Goal: Transaction & Acquisition: Purchase product/service

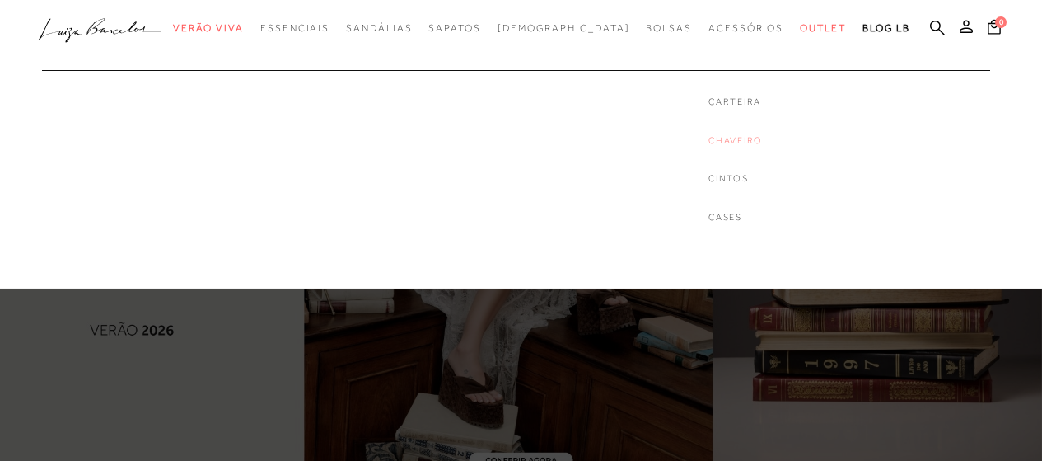
click at [709, 136] on link "Chaveiro" at bounding box center [736, 140] width 54 height 14
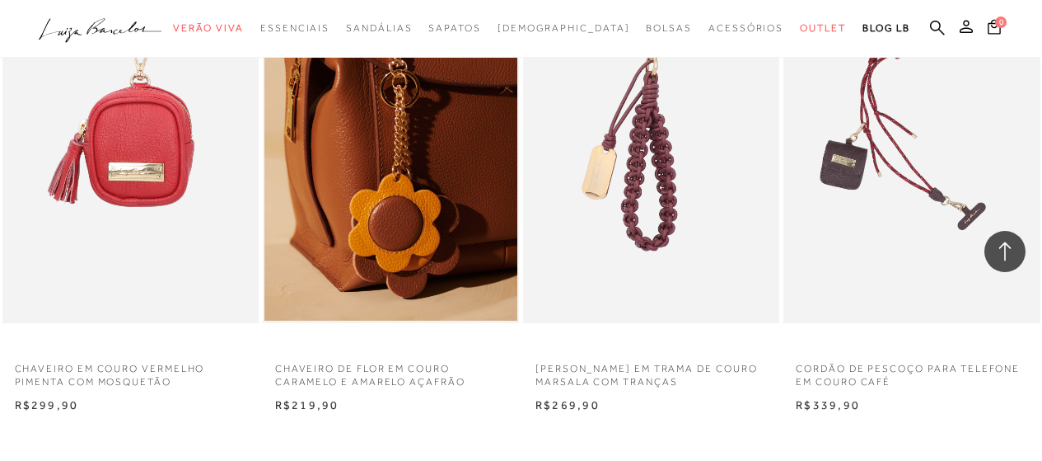
scroll to position [2801, 0]
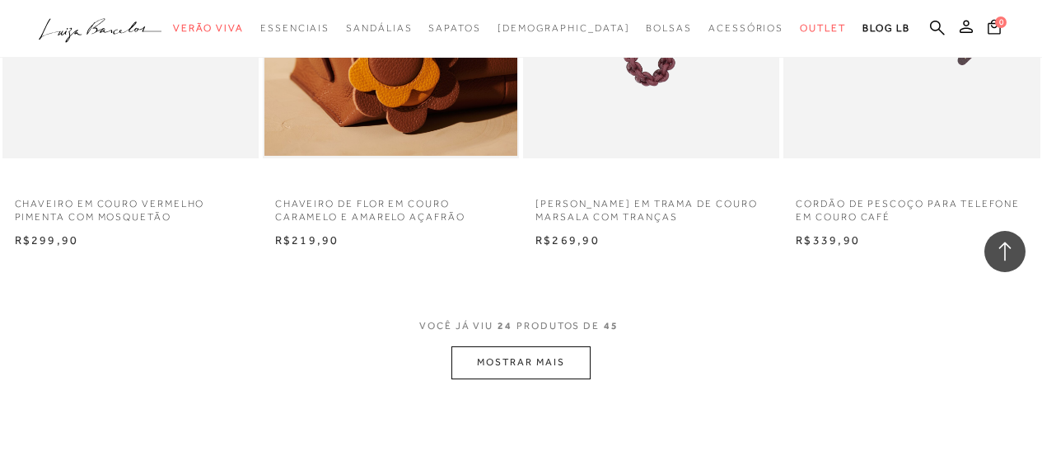
click at [541, 367] on button "MOSTRAR MAIS" at bounding box center [521, 362] width 138 height 32
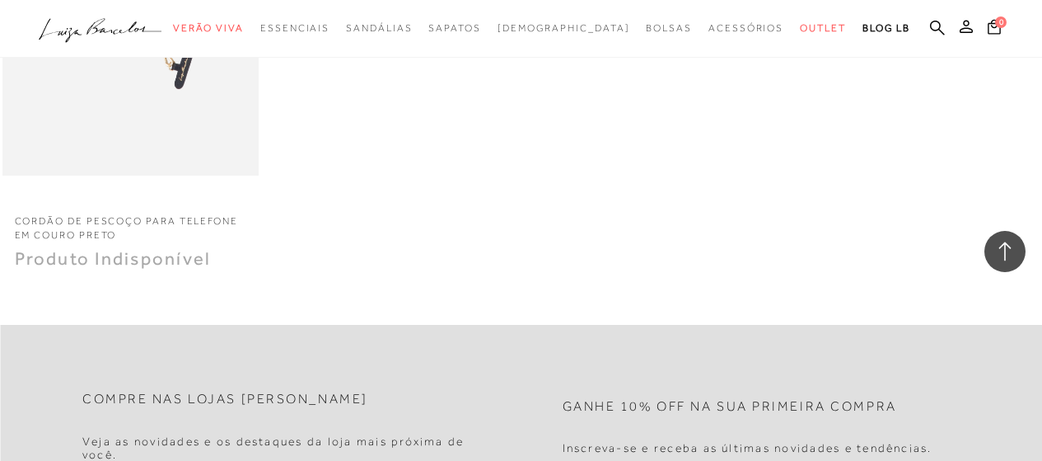
scroll to position [545, 0]
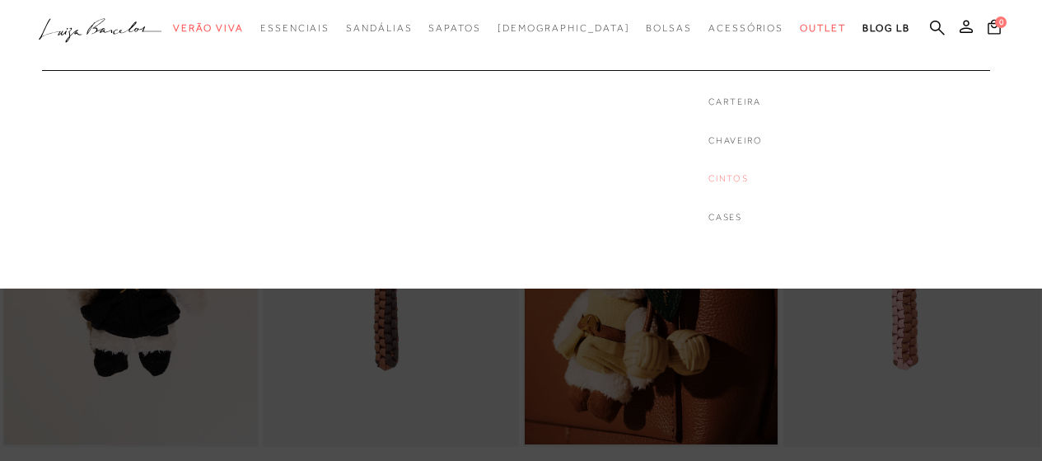
click at [709, 182] on link "Cintos" at bounding box center [736, 178] width 54 height 14
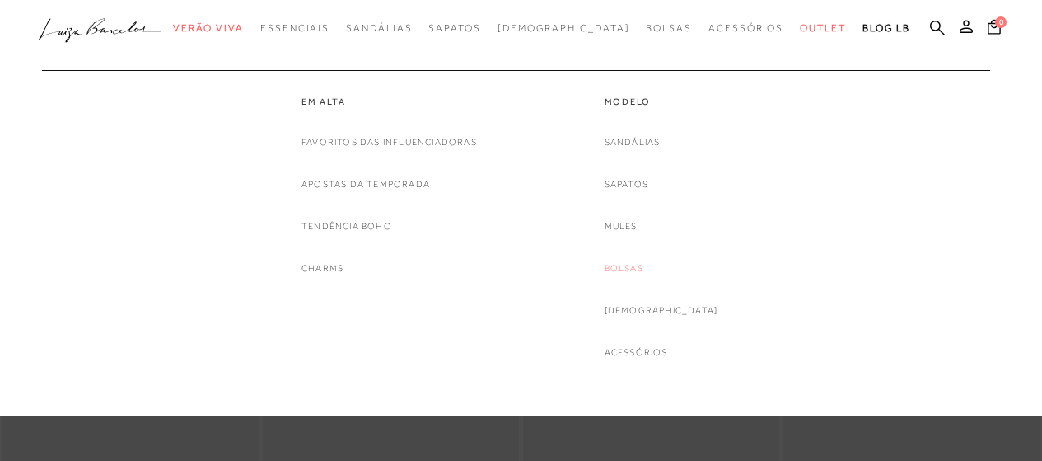
click at [643, 262] on link "Bolsas" at bounding box center [624, 268] width 39 height 17
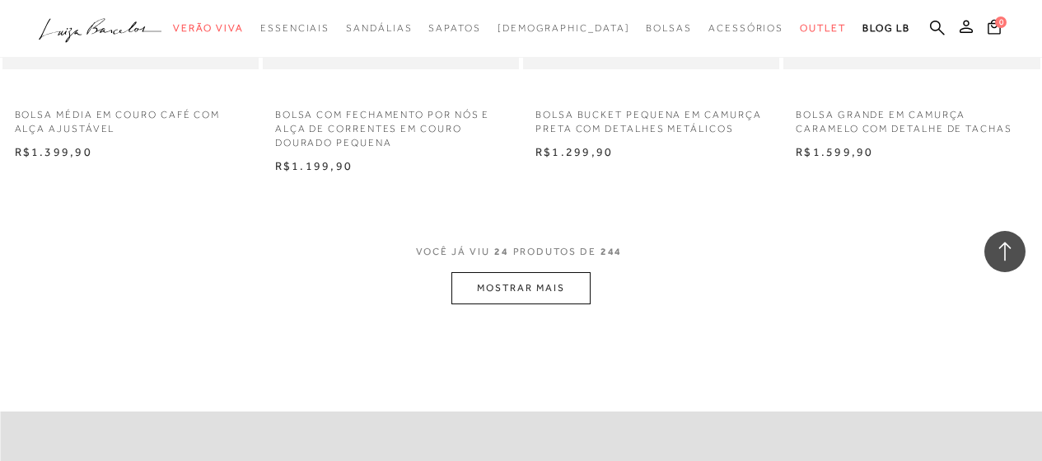
scroll to position [2872, 0]
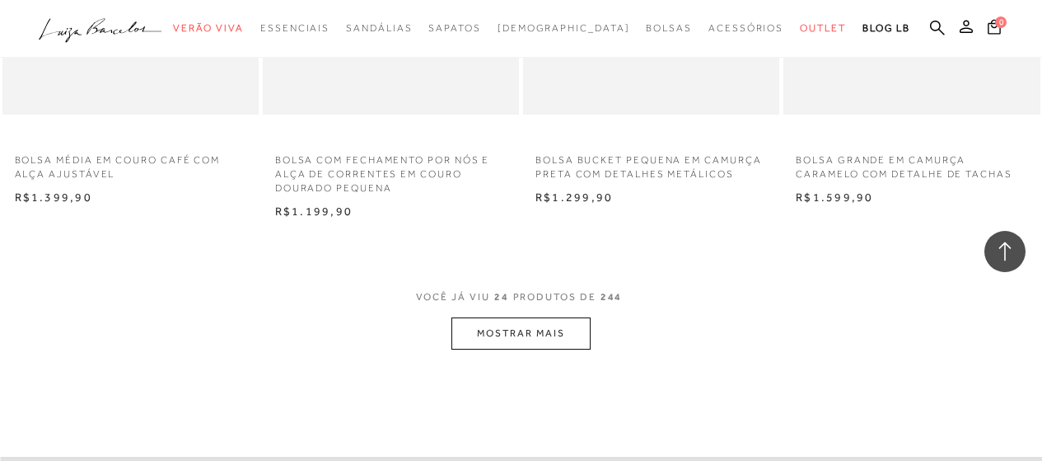
click at [531, 338] on button "MOSTRAR MAIS" at bounding box center [521, 333] width 138 height 32
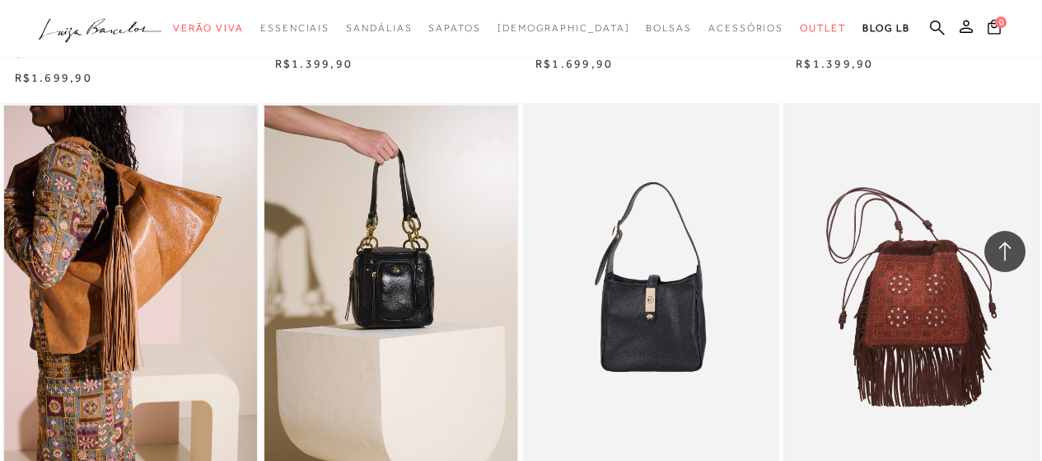
scroll to position [5880, 0]
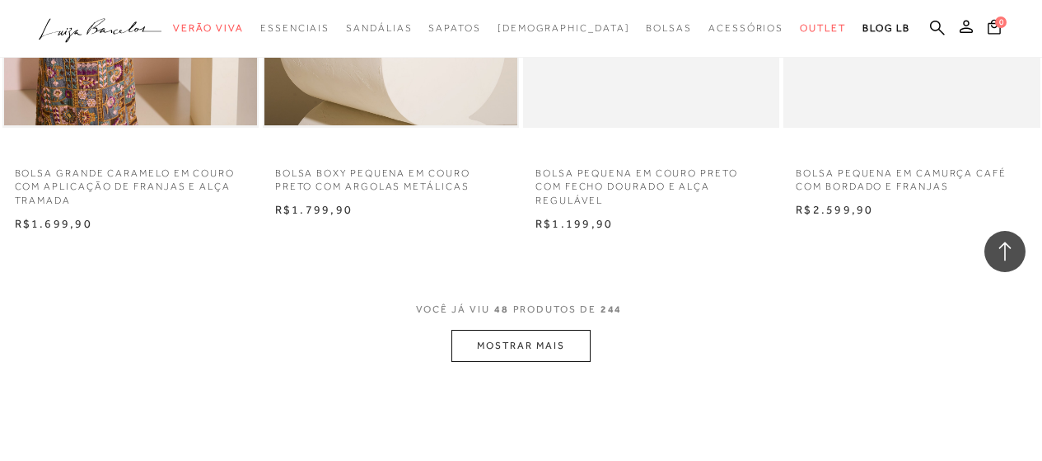
click at [539, 335] on button "MOSTRAR MAIS" at bounding box center [521, 346] width 138 height 32
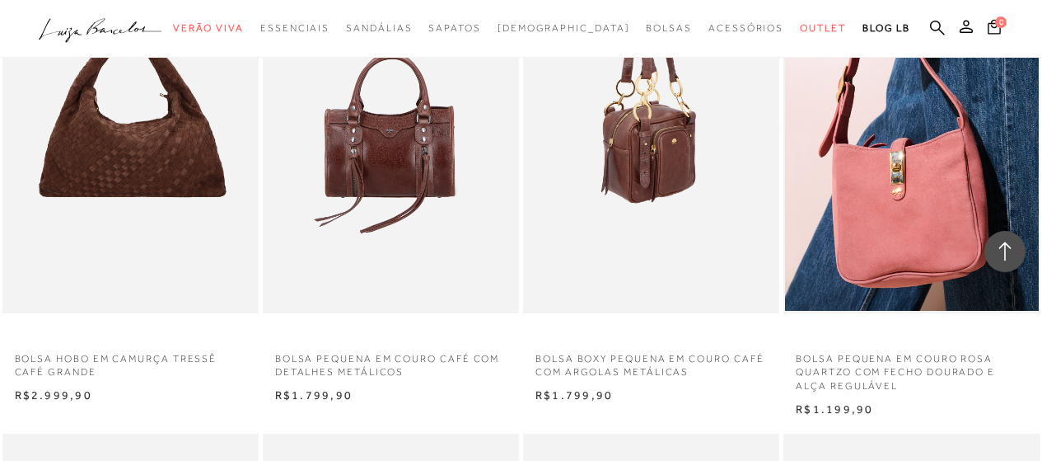
scroll to position [6210, 0]
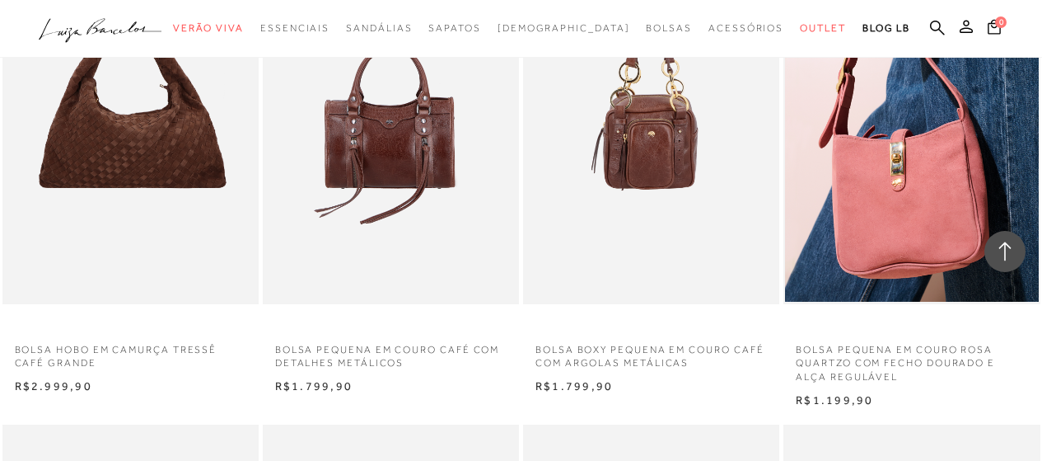
click at [926, 34] on ul ".a{fill-rule:evenodd;} Verão Viva Em alta Favoritos das Influenciadoras Apostas…" at bounding box center [509, 28] width 940 height 30
click at [933, 27] on icon at bounding box center [937, 28] width 15 height 16
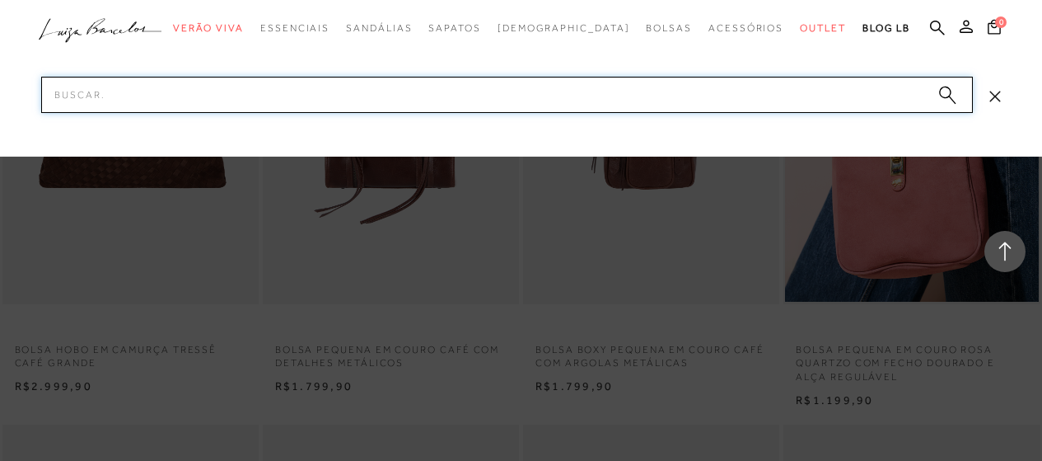
click at [497, 81] on input "Pesquisar" at bounding box center [507, 95] width 932 height 36
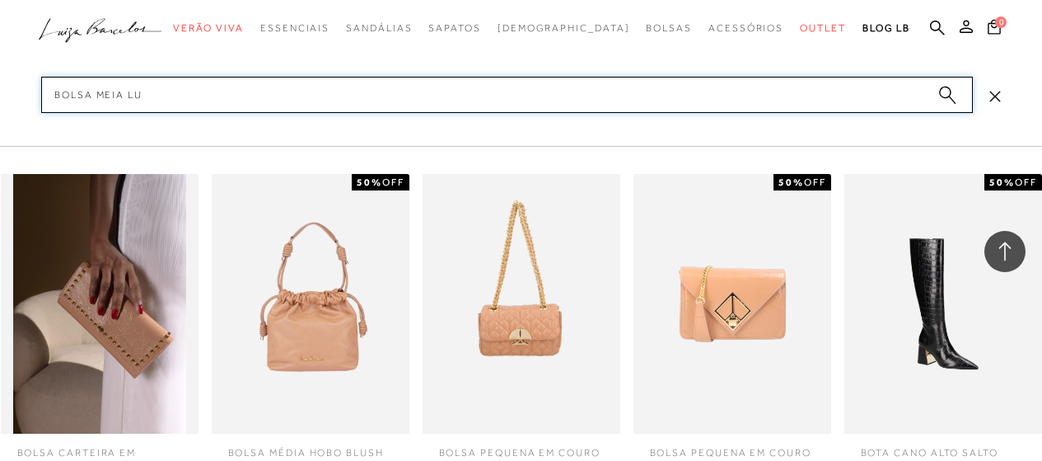
type input "bolsa meia lua"
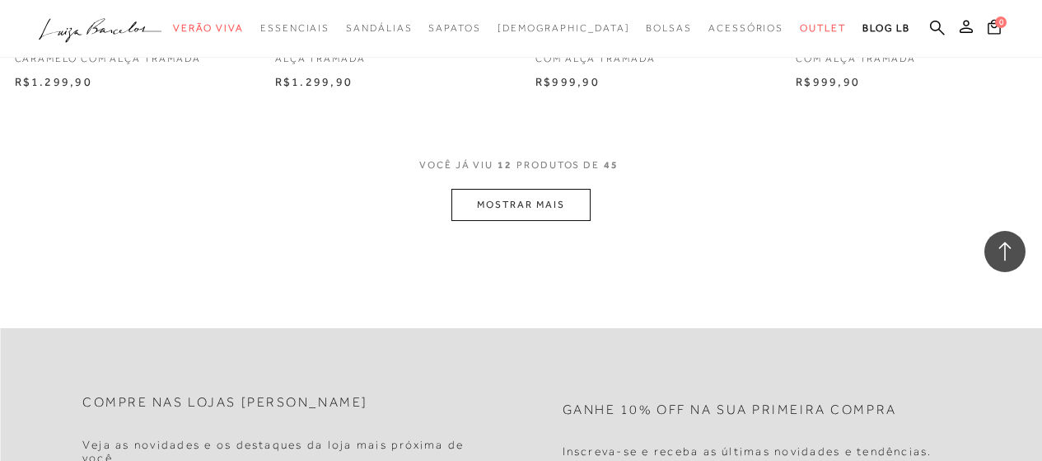
scroll to position [1565, 0]
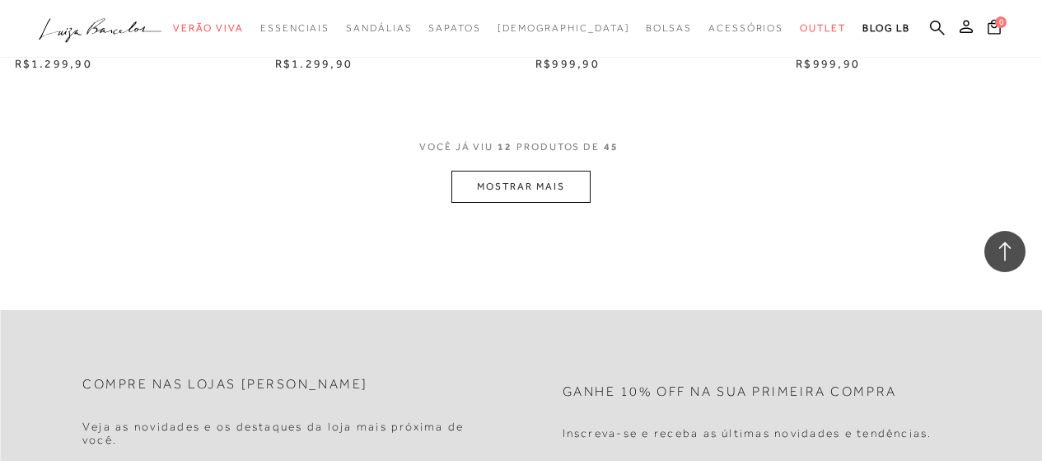
click at [505, 193] on button "MOSTRAR MAIS" at bounding box center [521, 187] width 138 height 32
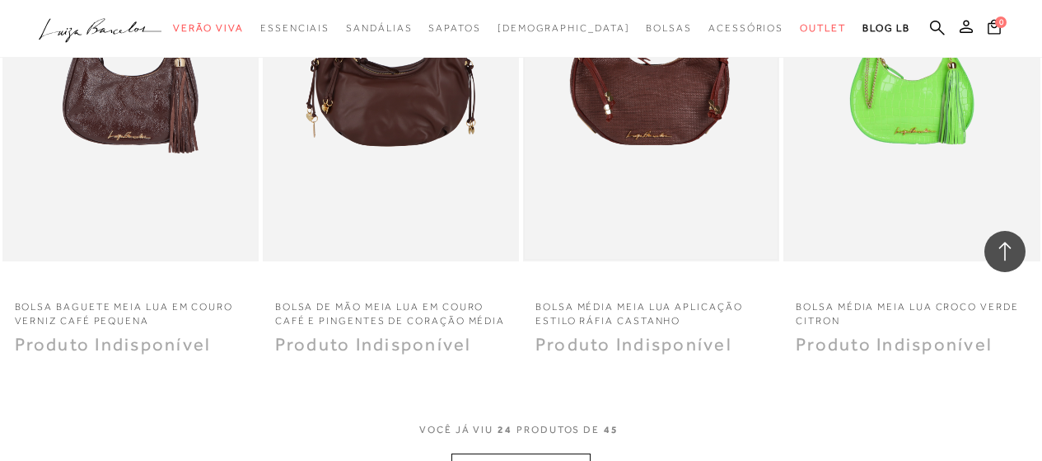
scroll to position [2884, 0]
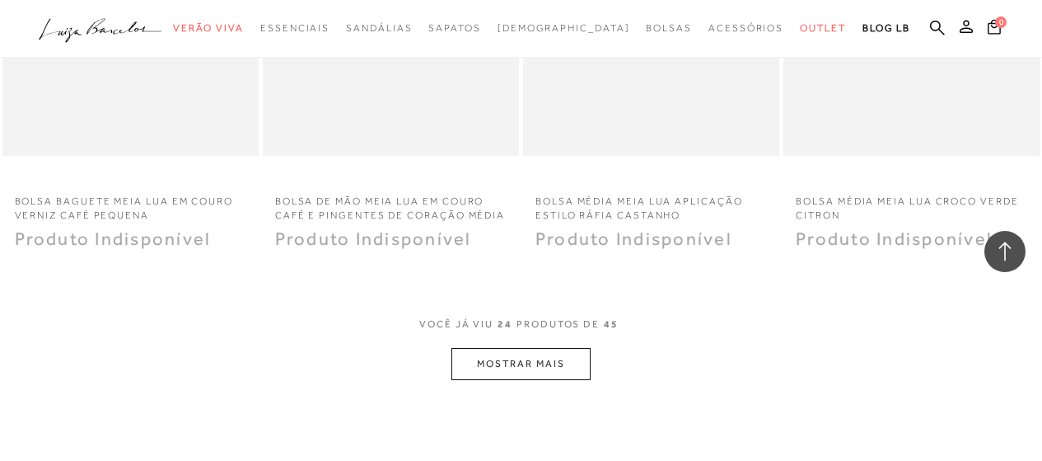
click at [517, 363] on button "MOSTRAR MAIS" at bounding box center [521, 364] width 138 height 32
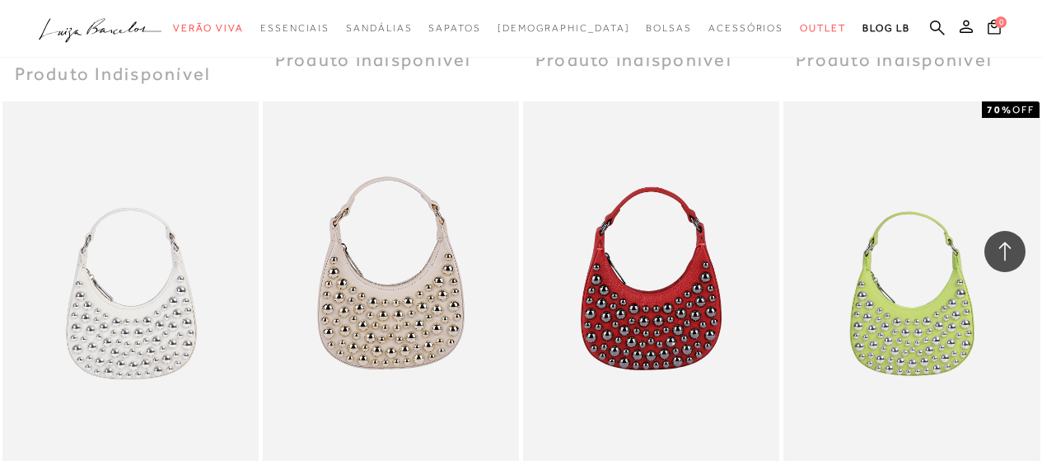
scroll to position [4367, 0]
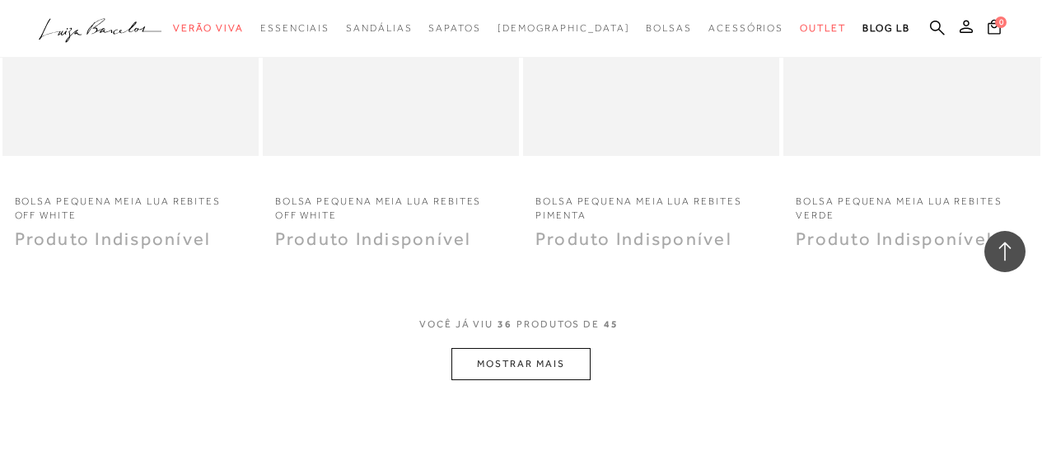
click at [544, 363] on button "MOSTRAR MAIS" at bounding box center [521, 364] width 138 height 32
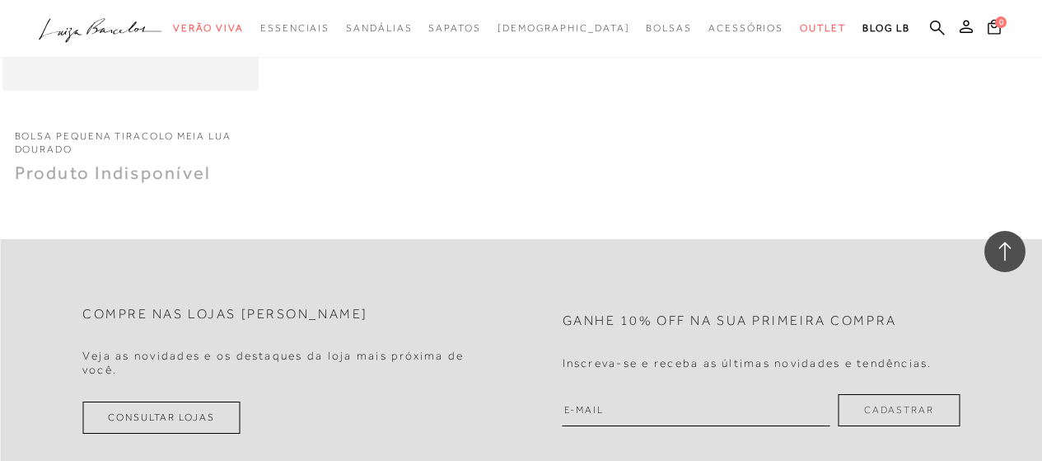
scroll to position [5932, 0]
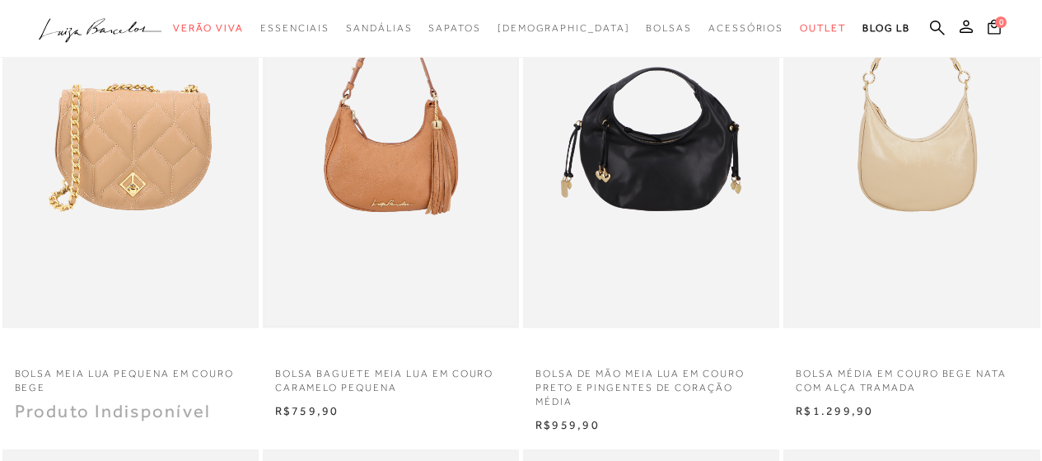
click at [481, 147] on img at bounding box center [390, 136] width 253 height 380
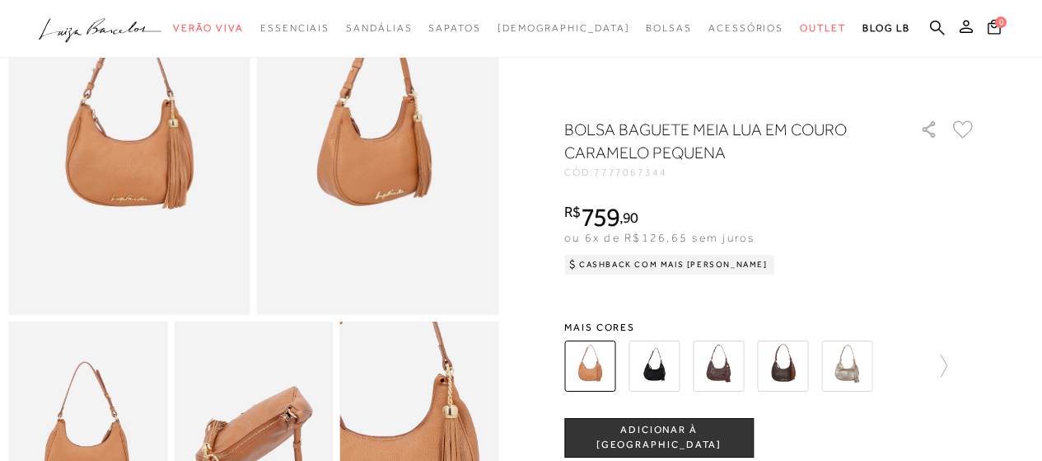
click at [674, 370] on img at bounding box center [654, 365] width 51 height 51
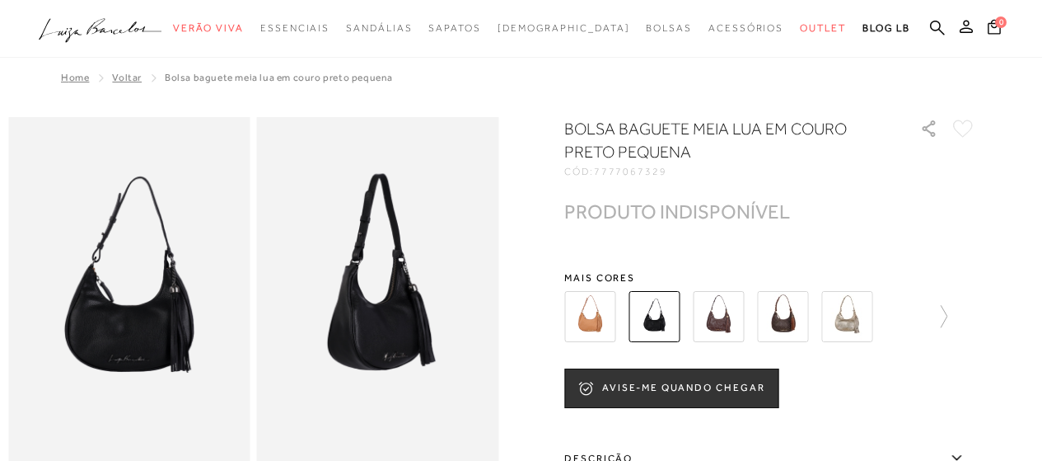
click at [733, 317] on img at bounding box center [718, 316] width 51 height 51
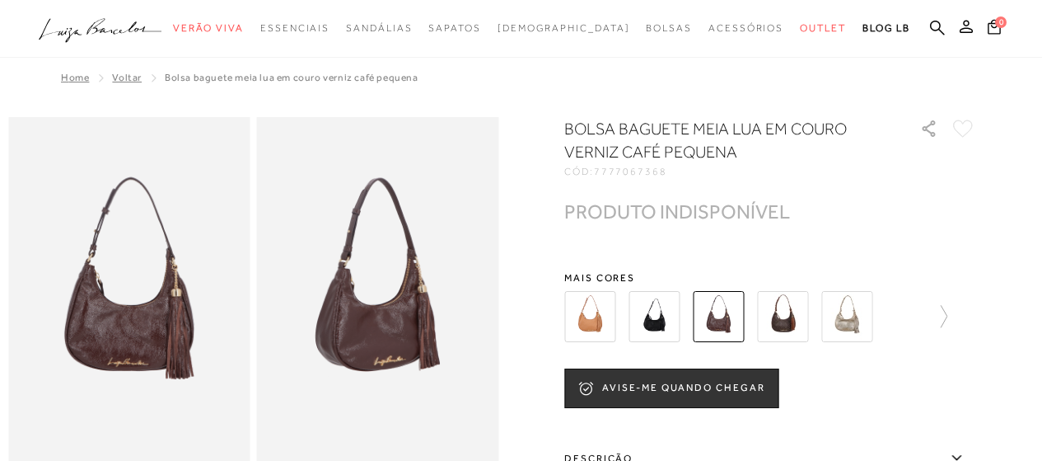
click at [774, 310] on img at bounding box center [782, 316] width 51 height 51
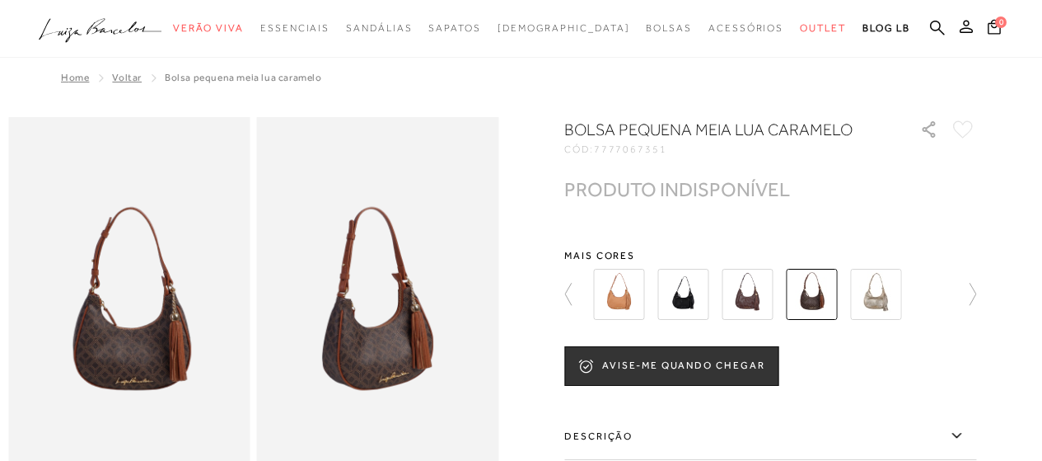
click at [861, 292] on img at bounding box center [875, 294] width 51 height 51
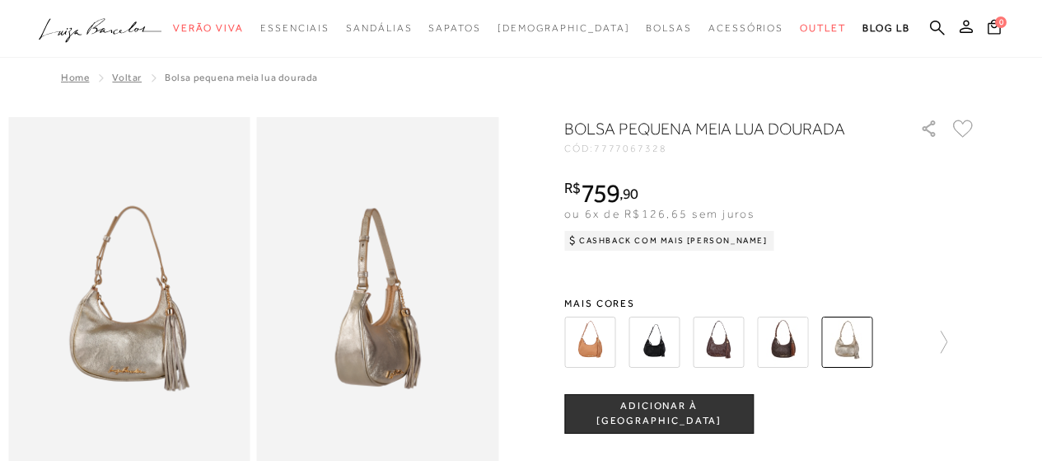
click at [954, 342] on div at bounding box center [770, 341] width 412 height 61
click at [948, 342] on icon at bounding box center [935, 341] width 23 height 23
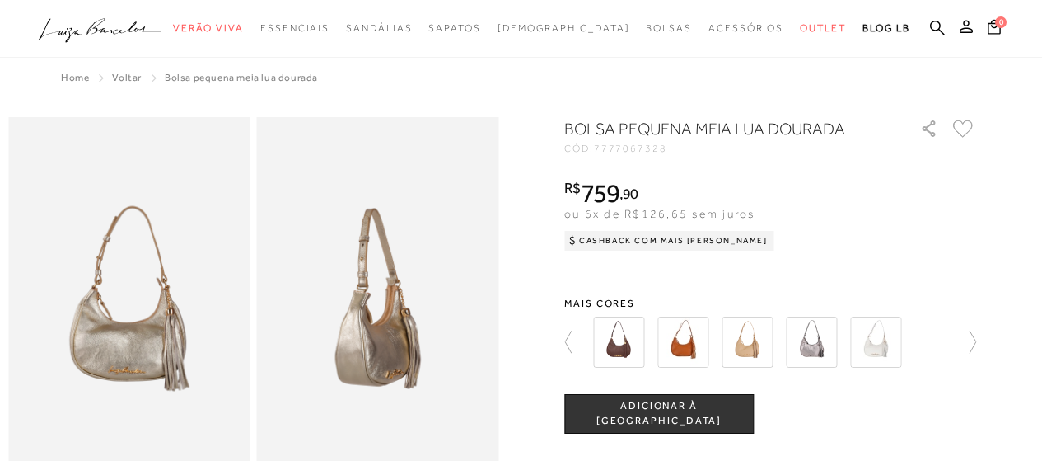
click at [746, 336] on img at bounding box center [747, 341] width 51 height 51
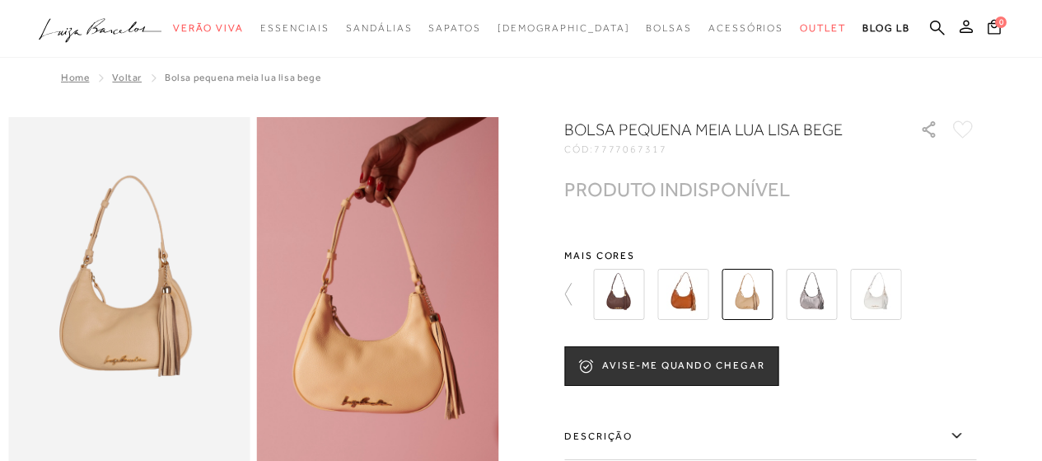
click at [818, 297] on img at bounding box center [811, 294] width 51 height 51
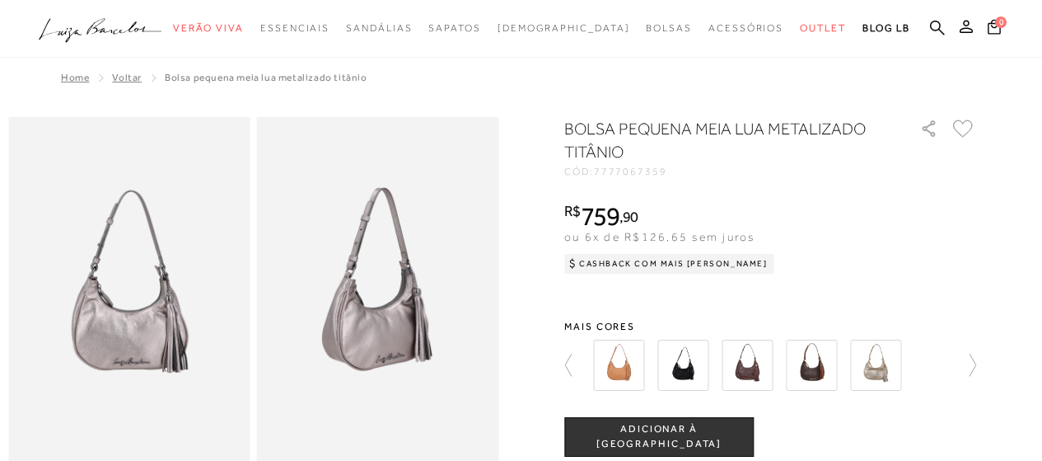
click at [868, 304] on div "BOLSA PEQUENA MEIA LUA METALIZADO TITÂNIO CÓD: 7777067359 × É necessário seleci…" at bounding box center [770, 452] width 412 height 670
click at [693, 373] on img at bounding box center [682, 364] width 51 height 51
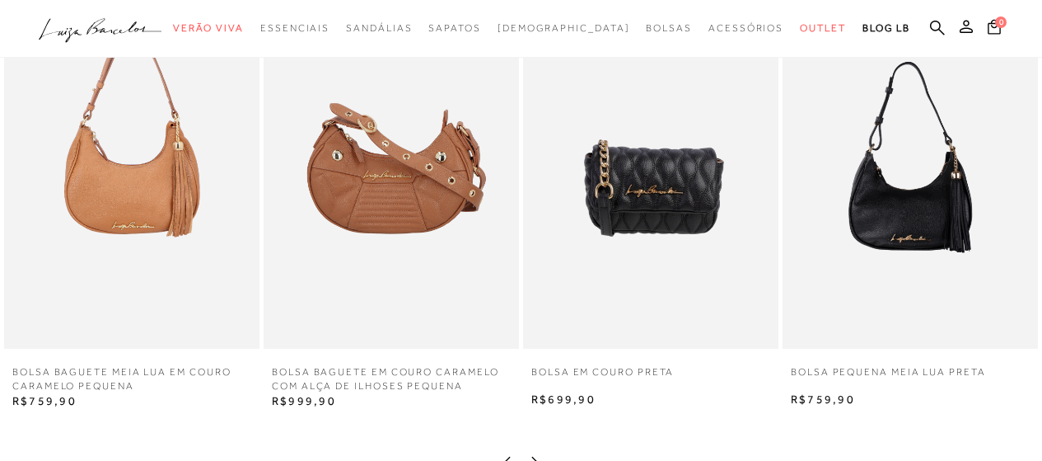
scroll to position [906, 0]
